Goal: Transaction & Acquisition: Purchase product/service

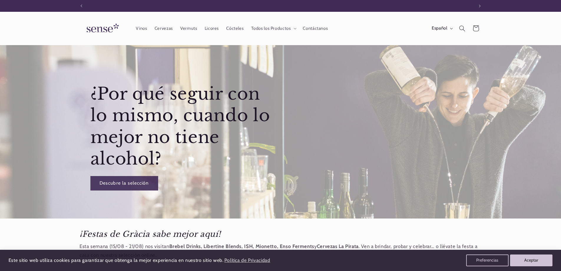
scroll to position [0, 393]
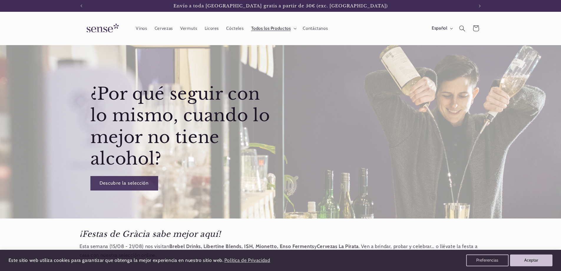
click at [295, 28] on icon at bounding box center [295, 29] width 3 height 2
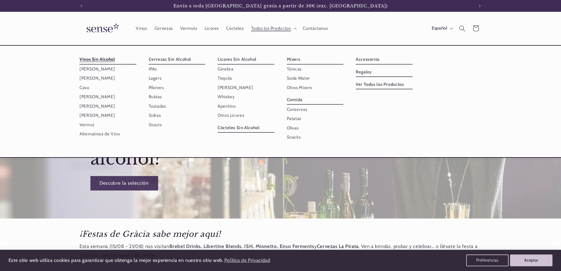
click at [102, 59] on link "Vinos Sin Alcohol" at bounding box center [108, 59] width 57 height 9
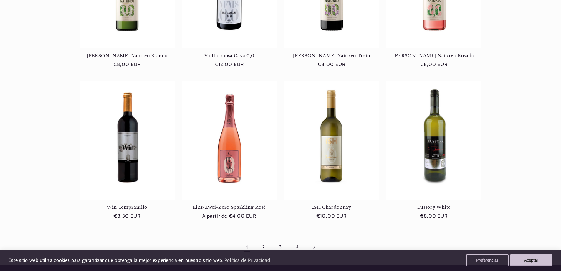
scroll to position [531, 0]
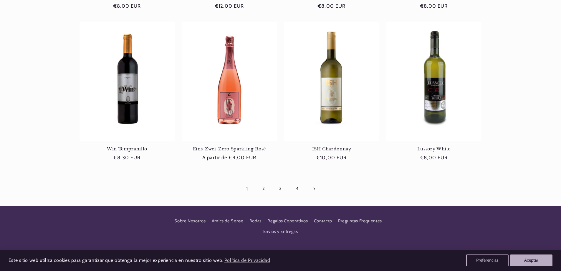
click at [266, 188] on link "2" at bounding box center [264, 189] width 14 height 14
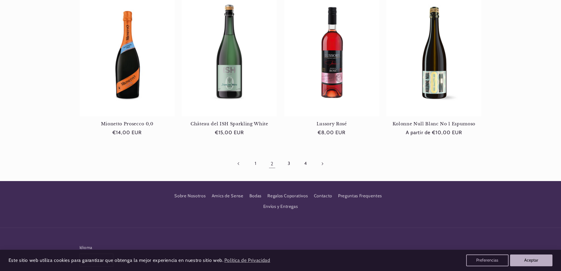
scroll to position [588, 0]
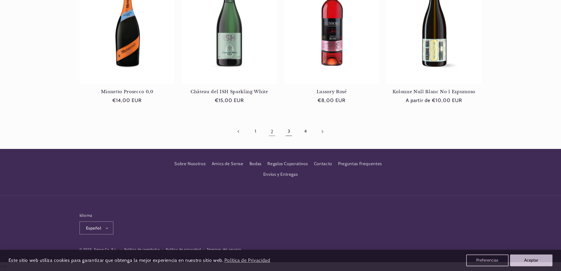
click at [291, 134] on link "3" at bounding box center [289, 132] width 14 height 14
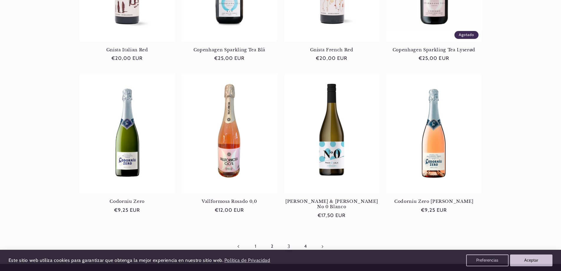
scroll to position [531, 0]
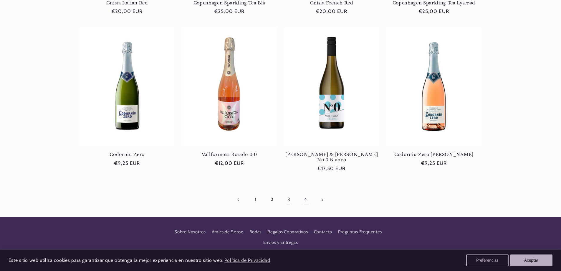
click at [306, 193] on link "4" at bounding box center [306, 200] width 14 height 14
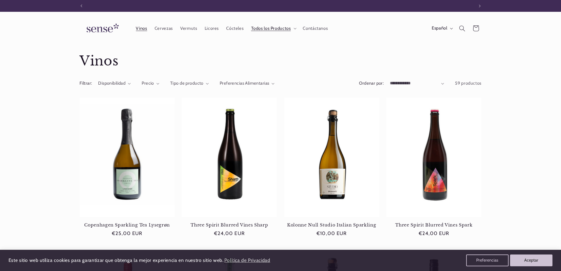
scroll to position [0, 393]
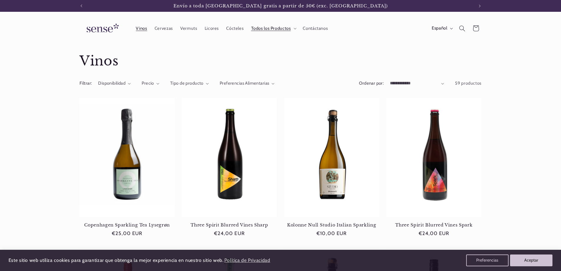
click at [102, 27] on img at bounding box center [102, 28] width 44 height 17
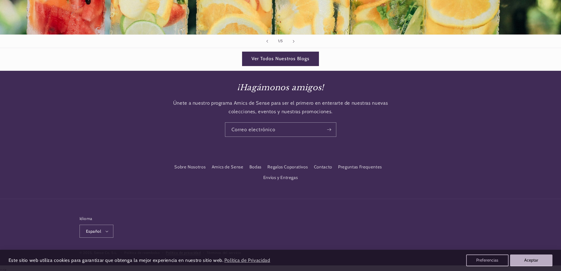
click at [187, 250] on link "Política de privacidad" at bounding box center [183, 253] width 35 height 6
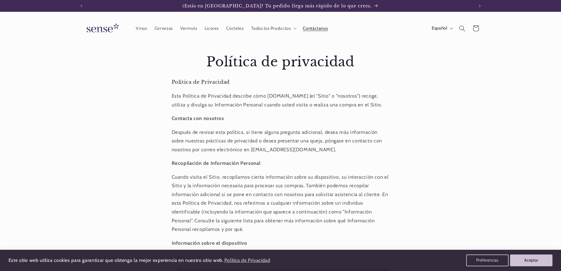
click at [317, 29] on span "Contáctanos" at bounding box center [315, 29] width 25 height 6
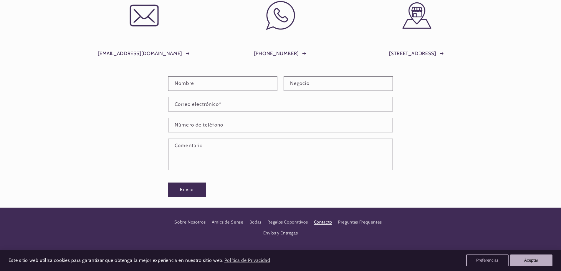
scroll to position [149, 0]
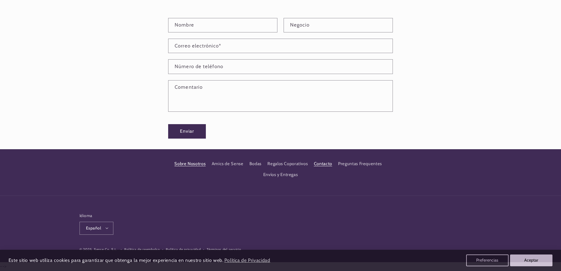
click at [191, 163] on link "Sobre Nosotros" at bounding box center [189, 164] width 31 height 9
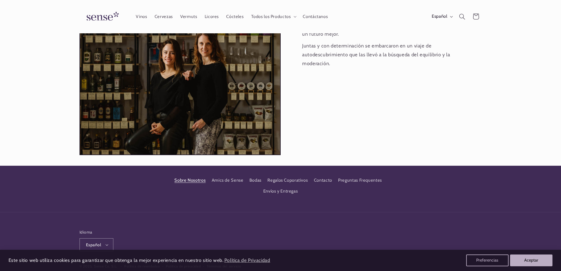
scroll to position [567, 0]
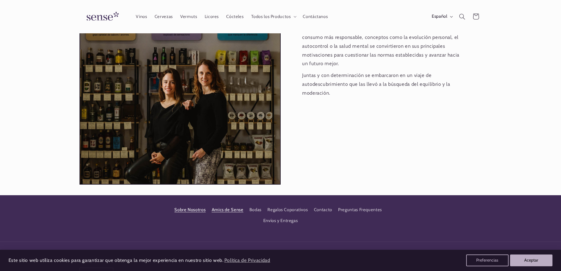
click at [233, 205] on link "Amics de Sense" at bounding box center [228, 210] width 32 height 11
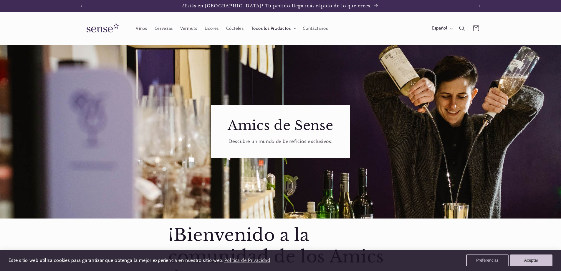
click at [277, 30] on span "Todos los Productos" at bounding box center [271, 29] width 40 height 6
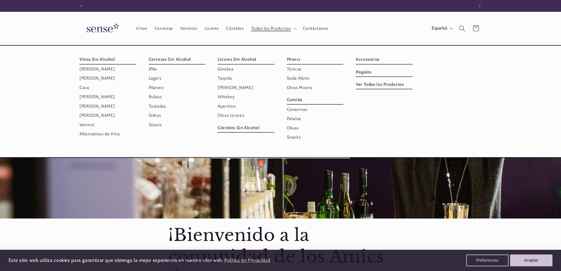
scroll to position [0, 393]
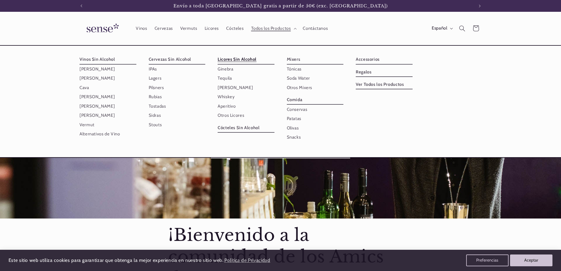
click at [235, 58] on link "Licores Sin Alcohol" at bounding box center [246, 59] width 57 height 9
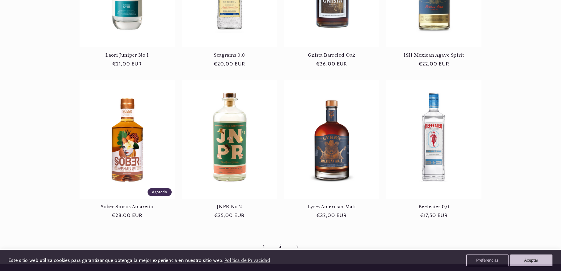
scroll to position [501, 0]
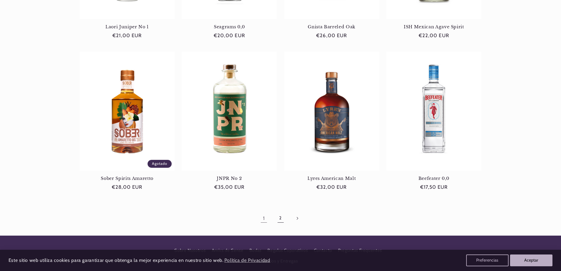
click at [279, 220] on link "2" at bounding box center [281, 218] width 14 height 14
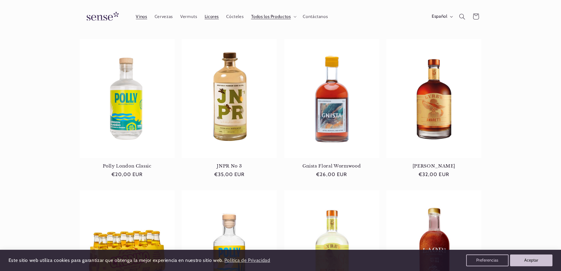
click at [143, 17] on span "Vinos" at bounding box center [141, 17] width 11 height 6
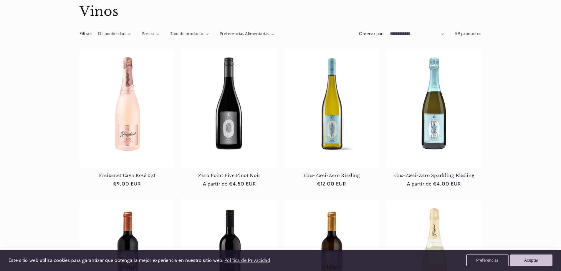
scroll to position [88, 0]
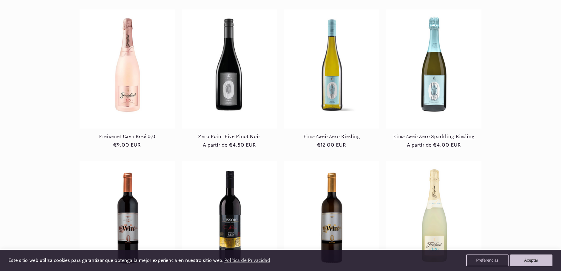
click at [433, 135] on link "Eins-Zwei-Zero Sparkling Riesling" at bounding box center [434, 136] width 95 height 5
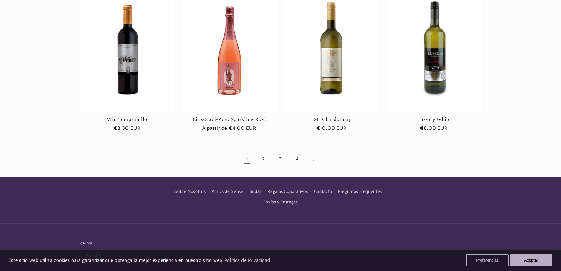
scroll to position [0, 0]
click at [266, 160] on link "2" at bounding box center [264, 159] width 14 height 14
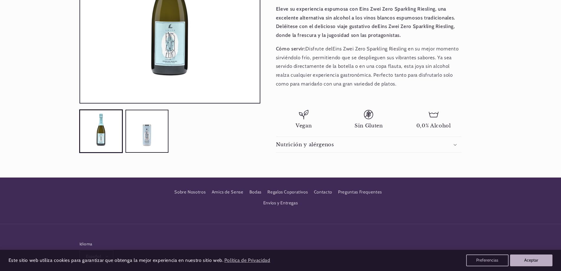
scroll to position [0, 393]
click at [455, 145] on icon at bounding box center [455, 145] width 3 height 2
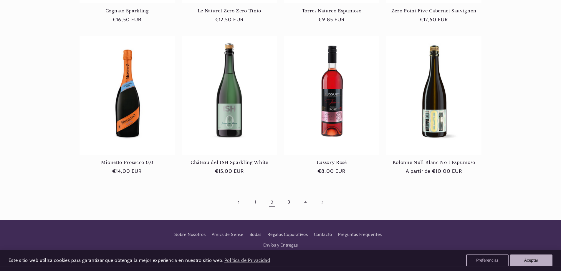
scroll to position [531, 0]
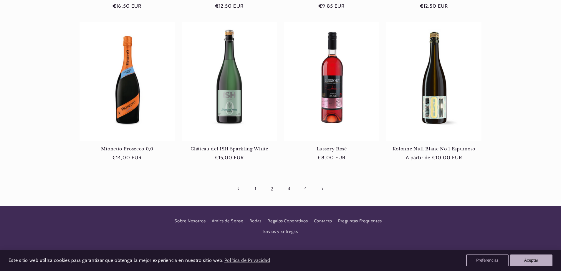
click at [254, 191] on link "1" at bounding box center [256, 189] width 14 height 14
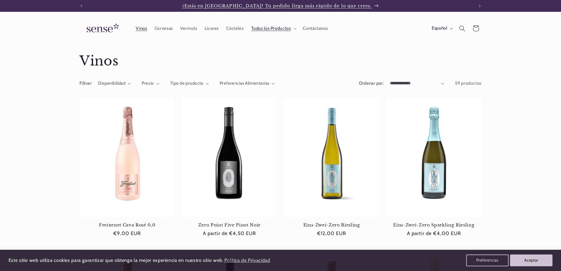
scroll to position [0, 393]
click at [403, 225] on link "Eins-Zwei-Zero Sparkling Riesling" at bounding box center [434, 224] width 95 height 5
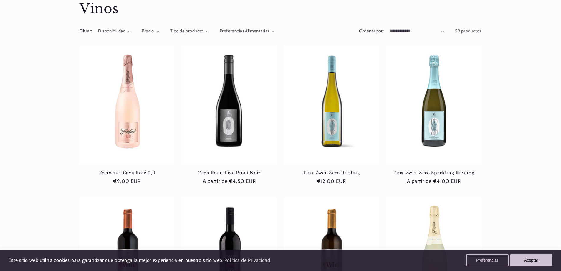
scroll to position [59, 0]
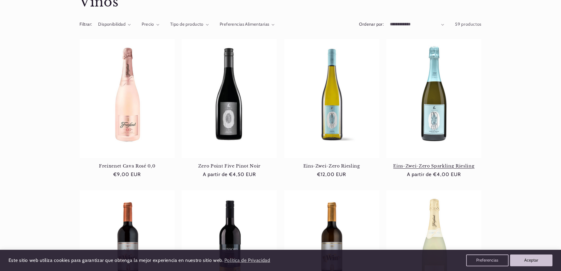
click at [443, 169] on link "Eins-Zwei-Zero Sparkling Riesling" at bounding box center [434, 165] width 95 height 5
click at [444, 163] on link "Eins-Zwei-Zero Sparkling Riesling" at bounding box center [434, 165] width 95 height 5
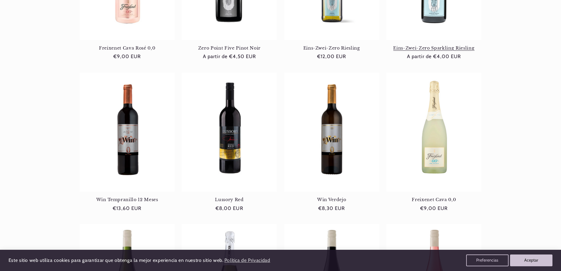
scroll to position [0, 0]
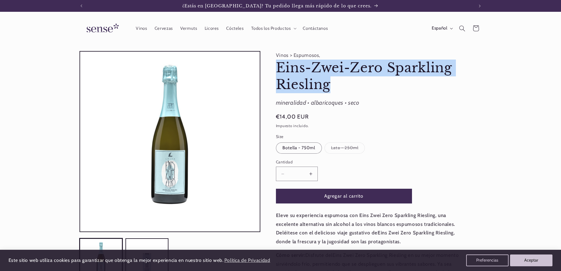
drag, startPoint x: 0, startPoint y: 0, endPoint x: 340, endPoint y: 89, distance: 351.2
click at [340, 89] on h1 "Eins-Zwei-Zero Sparkling Riesling" at bounding box center [369, 76] width 186 height 33
copy h1 "Eins-Zwei-Zero Sparkling Riesling"
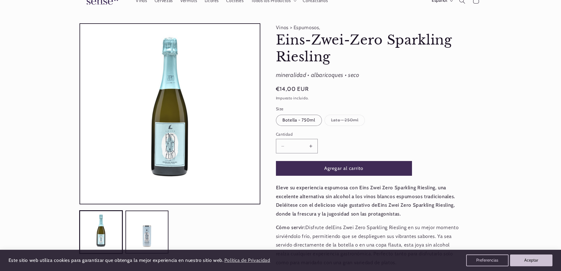
scroll to position [59, 0]
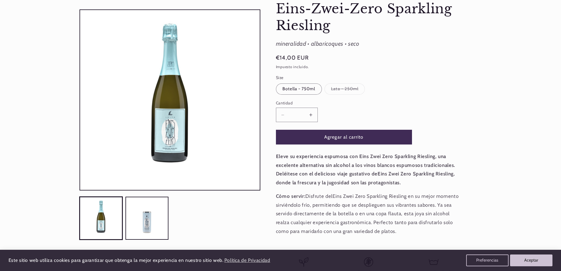
click at [314, 113] on button "Aumentar cantidad para Eins-Zwei-Zero Sparkling Riesling" at bounding box center [310, 115] width 13 height 14
click at [313, 114] on button "Aumentar cantidad para Eins-Zwei-Zero Sparkling Riesling" at bounding box center [310, 115] width 13 height 14
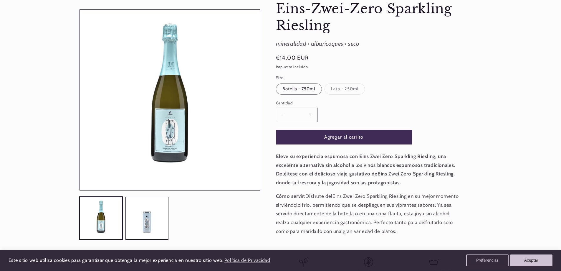
click at [313, 114] on button "Aumentar cantidad para Eins-Zwei-Zero Sparkling Riesling" at bounding box center [310, 115] width 13 height 14
click at [473, 120] on div "Vinos > Espumosos, Eins-Zwei-Zero Sparkling Riesling Eins-Zwei-Zero Sparkling R…" at bounding box center [371, 146] width 221 height 308
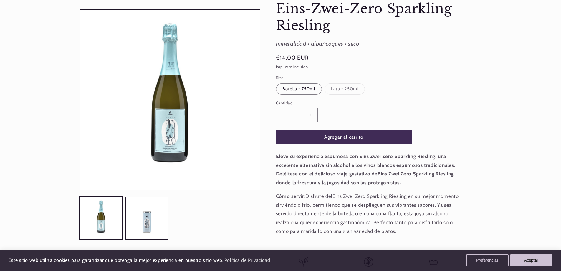
click at [403, 178] on p "Eleve su experiencia espumosa con Eins Zwei Zero Sparkling Riesling, una excele…" at bounding box center [369, 169] width 186 height 35
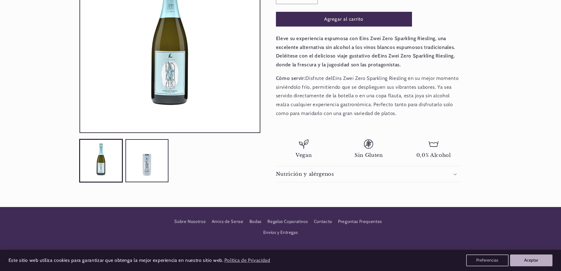
scroll to position [0, 393]
click at [153, 168] on button "Cargar la imagen 2 en la vista de la galería" at bounding box center [147, 160] width 43 height 43
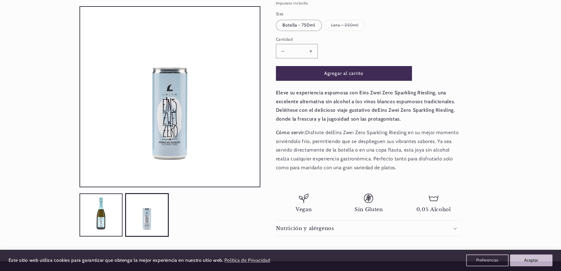
scroll to position [59, 0]
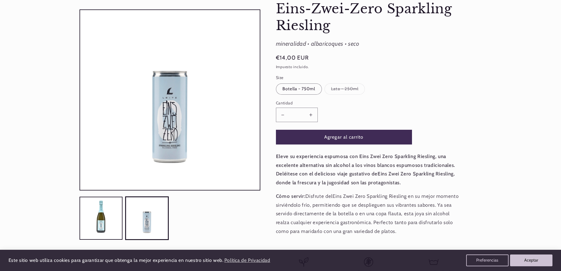
click at [283, 114] on button "Reducir cantidad para Eins-Zwei-Zero Sparkling Riesling" at bounding box center [282, 115] width 13 height 14
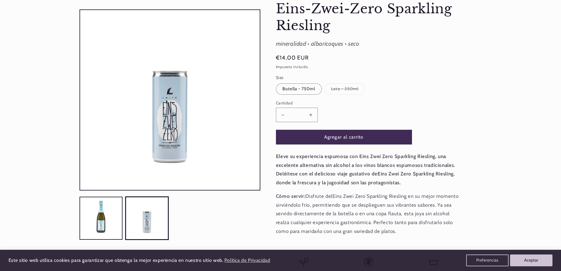
click at [283, 114] on button "Reducir cantidad para Eins-Zwei-Zero Sparkling Riesling" at bounding box center [282, 115] width 13 height 14
type input "*"
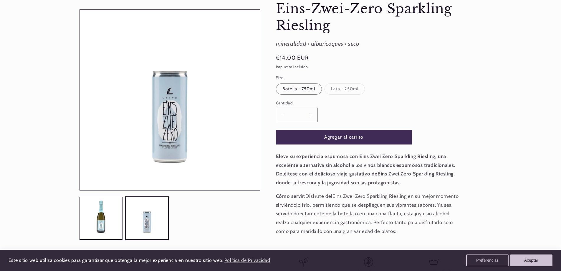
click at [283, 114] on button "Reducir cantidad para Eins-Zwei-Zero Sparkling Riesling" at bounding box center [282, 115] width 13 height 14
click at [306, 87] on label "Botella - 750ml Variante agotada o no disponible" at bounding box center [299, 88] width 46 height 11
click at [307, 88] on label "Botella - 750ml Variante agotada o no disponible" at bounding box center [299, 88] width 46 height 11
